Goal: Task Accomplishment & Management: Manage account settings

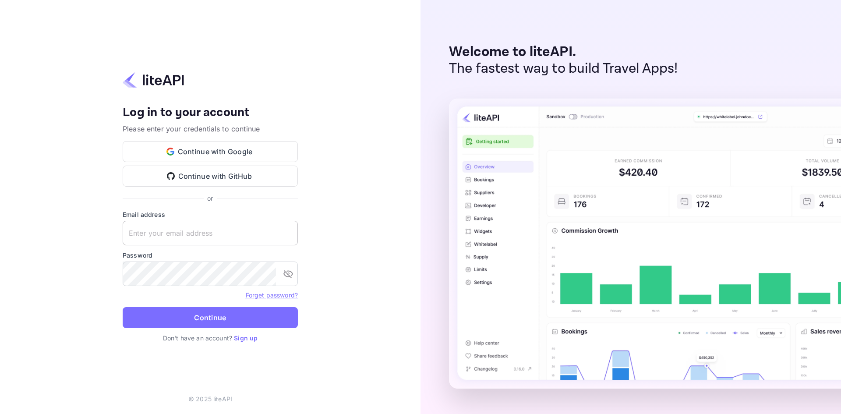
click at [207, 229] on input "text" at bounding box center [210, 233] width 175 height 25
type input "hugo@hostliday.com"
click at [123, 307] on button "Continue" at bounding box center [210, 317] width 175 height 21
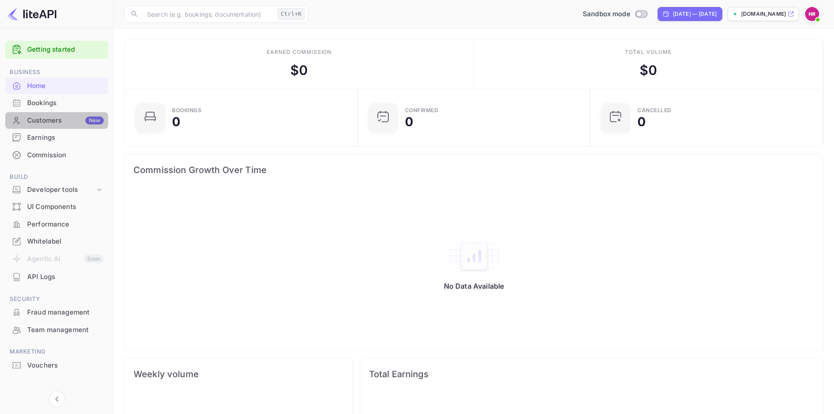
click at [28, 119] on div "Customers New" at bounding box center [65, 121] width 77 height 10
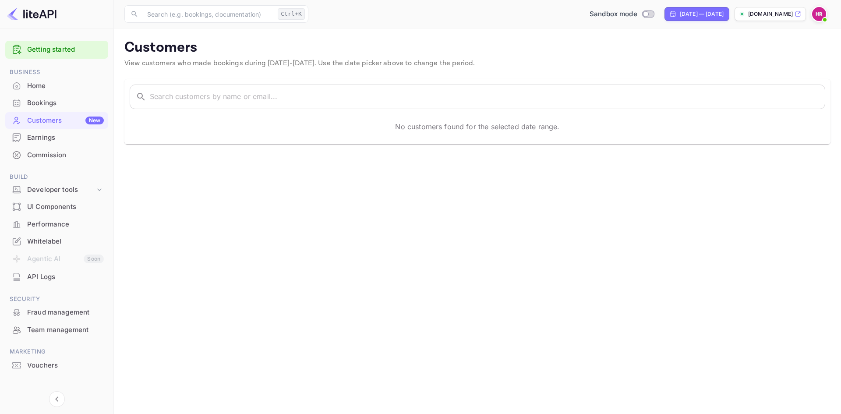
click at [764, 13] on p "[DOMAIN_NAME]" at bounding box center [770, 14] width 45 height 8
click at [47, 244] on div "Whitelabel" at bounding box center [65, 241] width 77 height 10
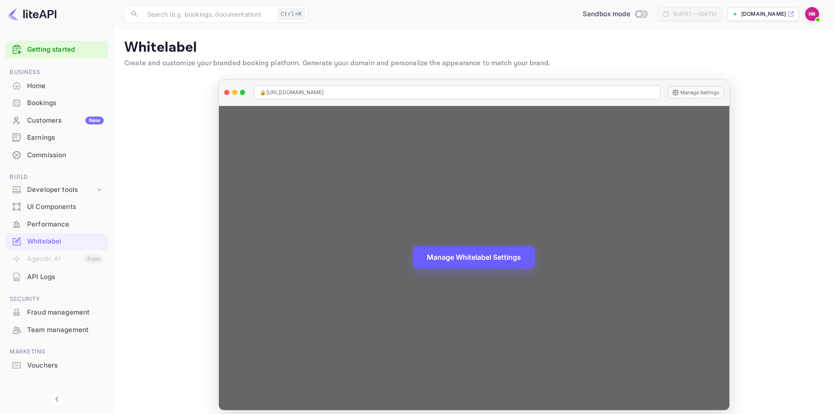
click at [465, 255] on button "Manage Whitelabel Settings" at bounding box center [474, 257] width 122 height 23
